Goal: Task Accomplishment & Management: Use online tool/utility

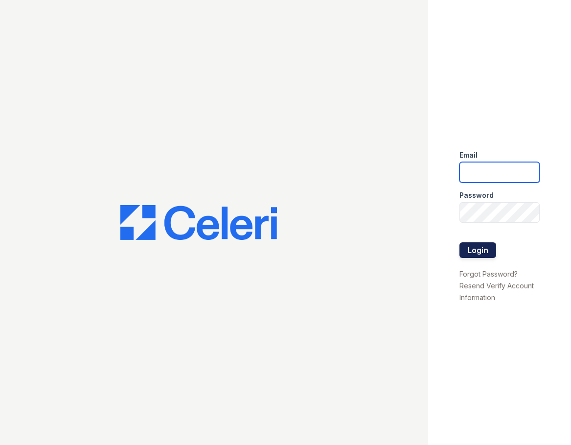
type input "[DOMAIN_NAME][EMAIL_ADDRESS][DOMAIN_NAME]"
click at [472, 254] on button "Login" at bounding box center [478, 250] width 37 height 16
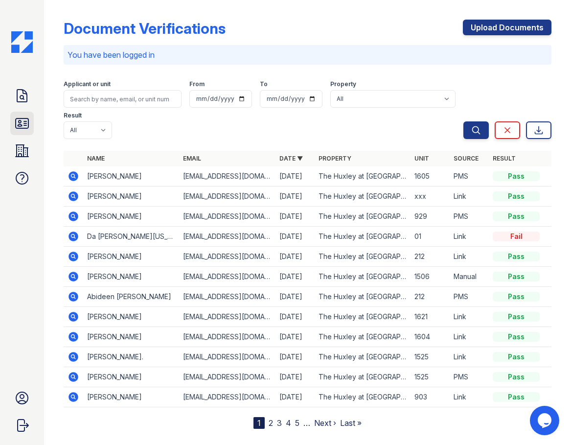
click at [26, 125] on icon at bounding box center [22, 123] width 13 height 10
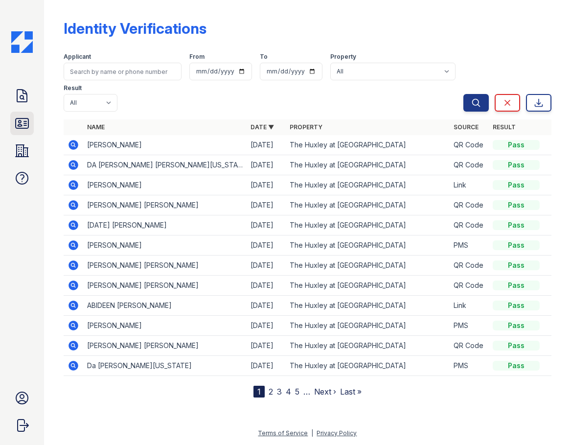
click at [24, 119] on icon at bounding box center [22, 124] width 16 height 16
click at [23, 124] on icon at bounding box center [22, 124] width 16 height 16
